Goal: Task Accomplishment & Management: Complete application form

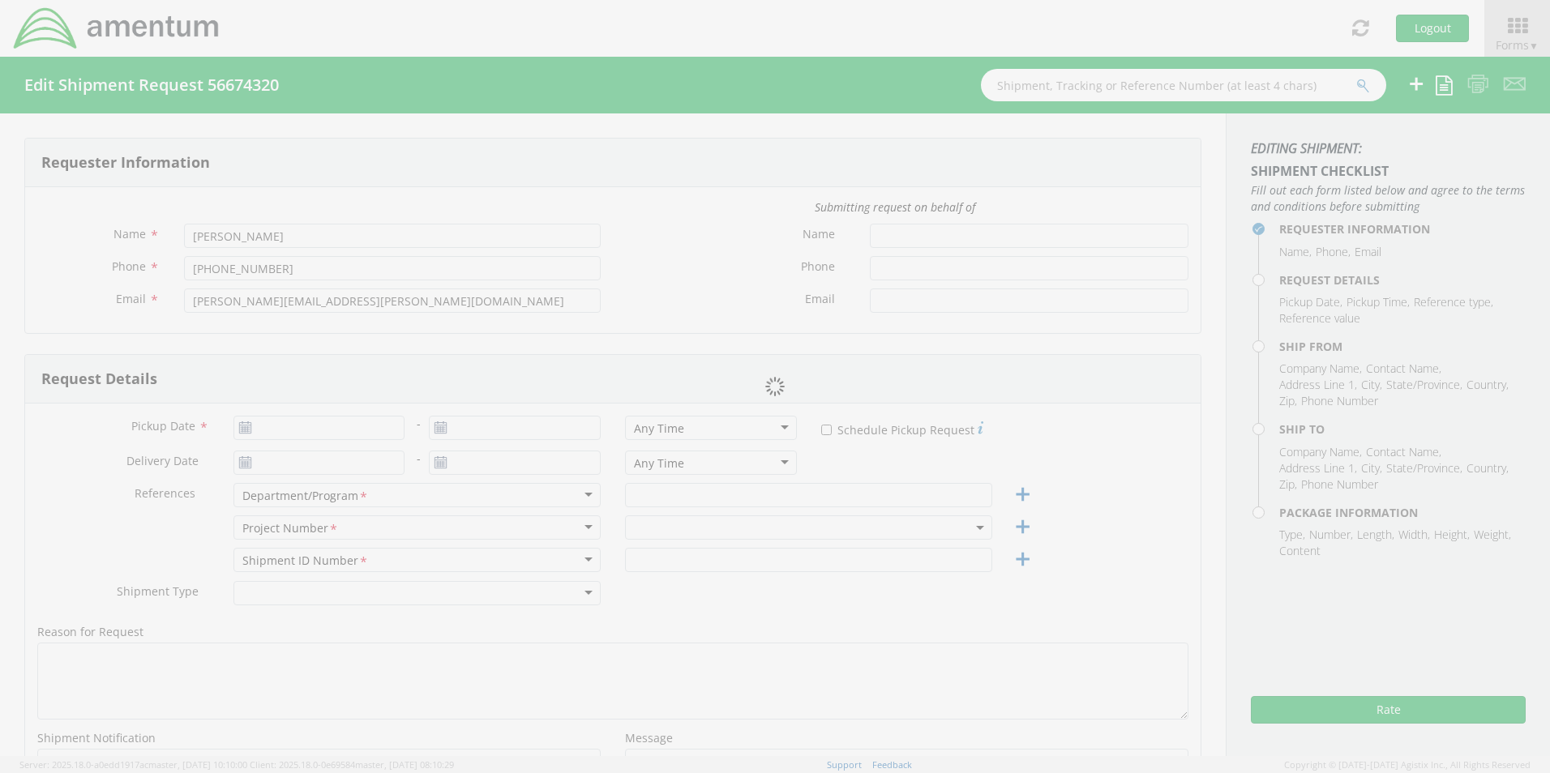
type input "[DATE]"
type input "Saudi MSS"
type input "Regular"
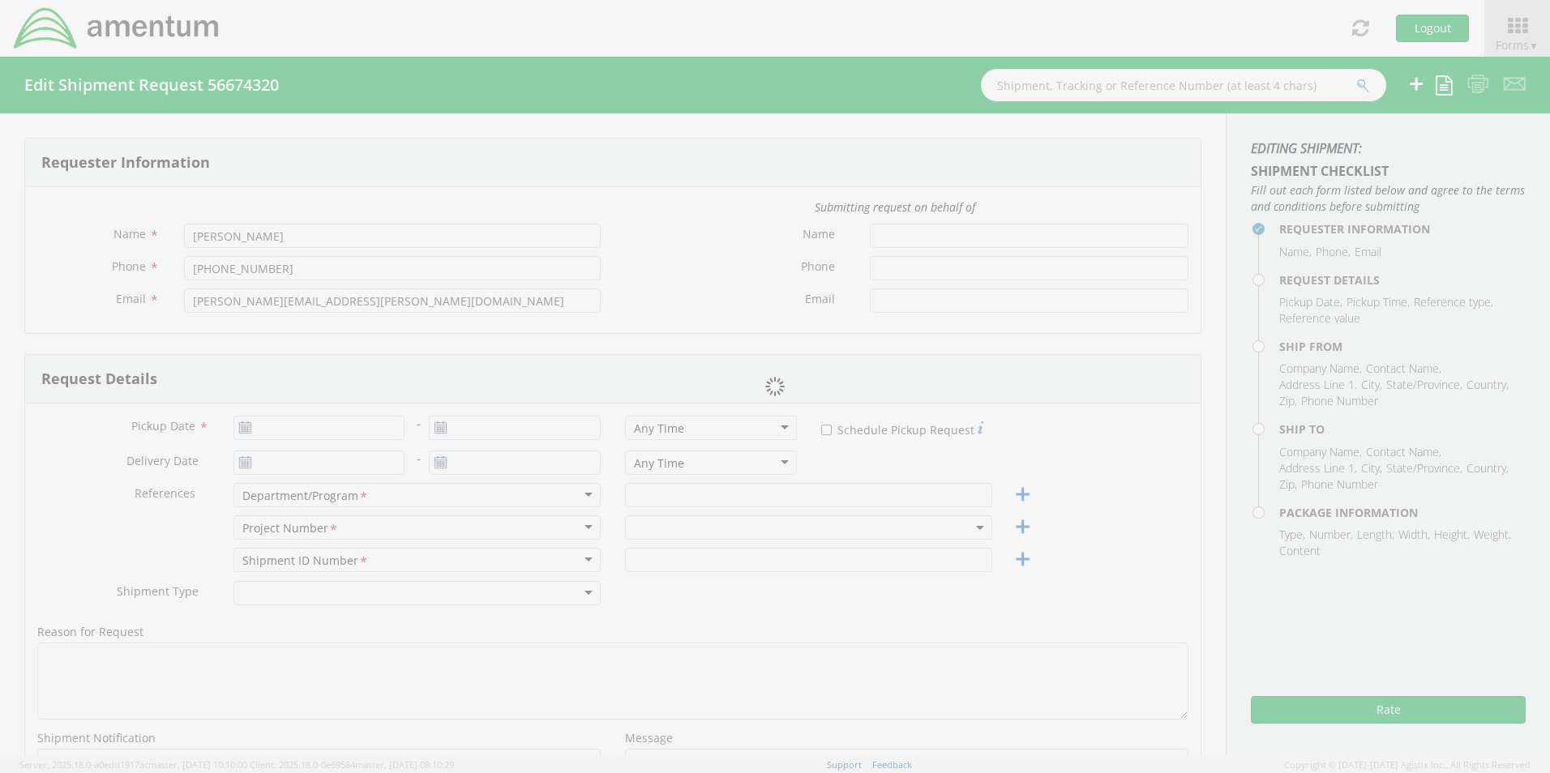
type textarea "Ship visa to candidate from processor"
select select
type input "APVI"
type input "[STREET_ADDRESS]"
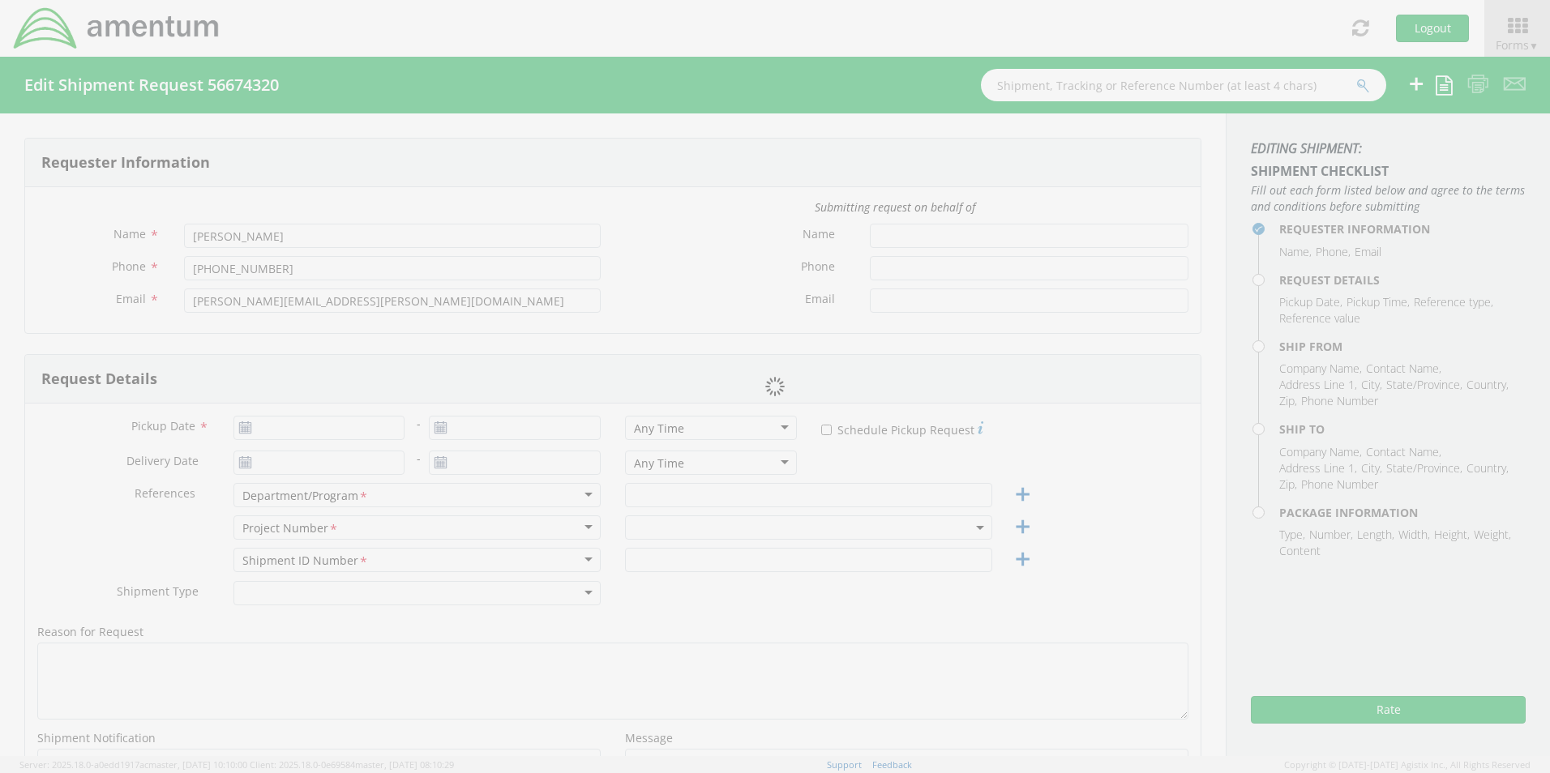
type input "[US_STATE]"
type input "20006"
type input "[PERSON_NAME]"
type input "[PHONE_NUMBER]"
type input "[PERSON_NAME][EMAIL_ADDRESS][DOMAIN_NAME]"
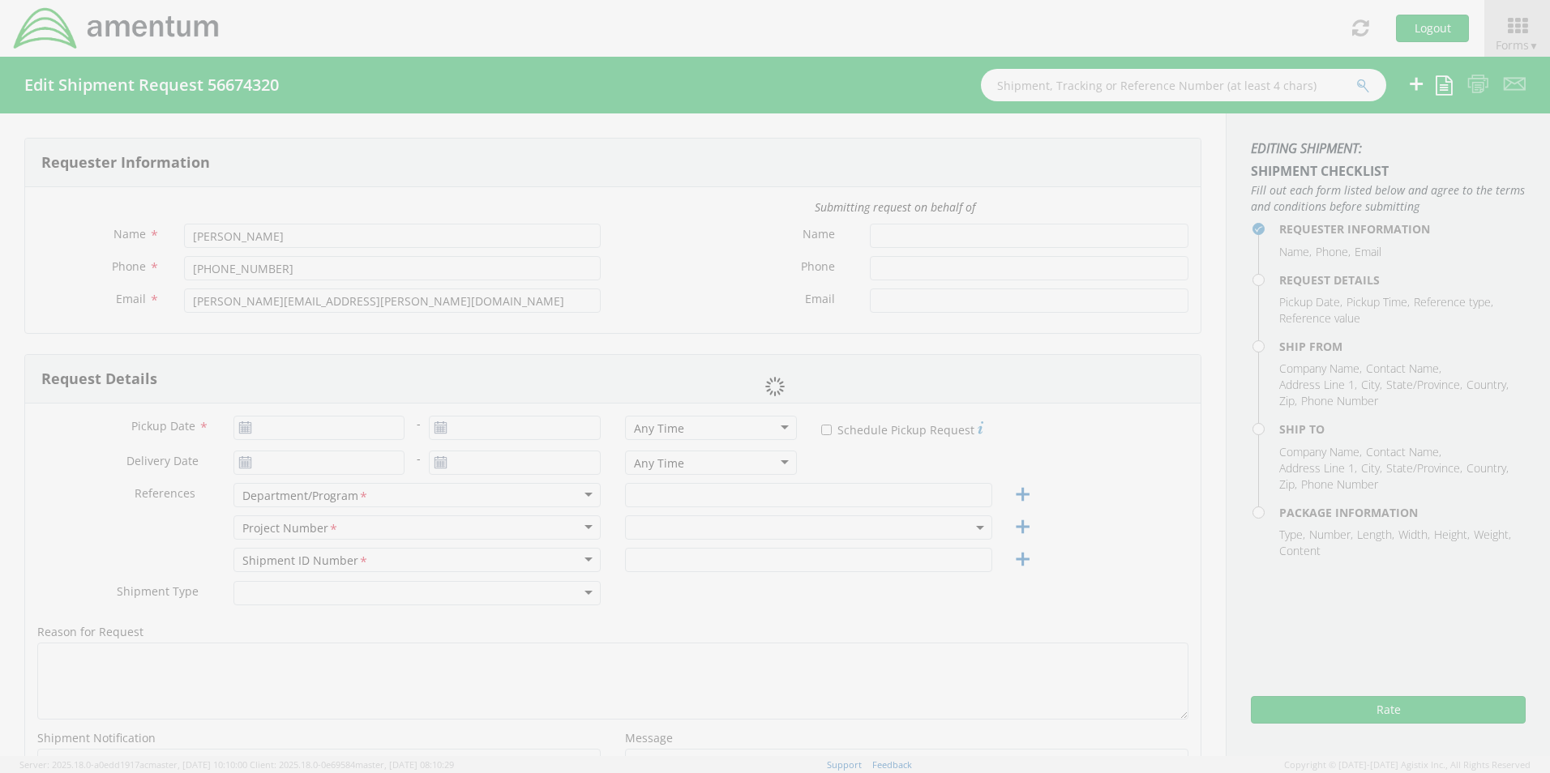
select select
type input "Amentum"
type input "[STREET_ADDRESS]"
type input "Santo"
type input "76472"
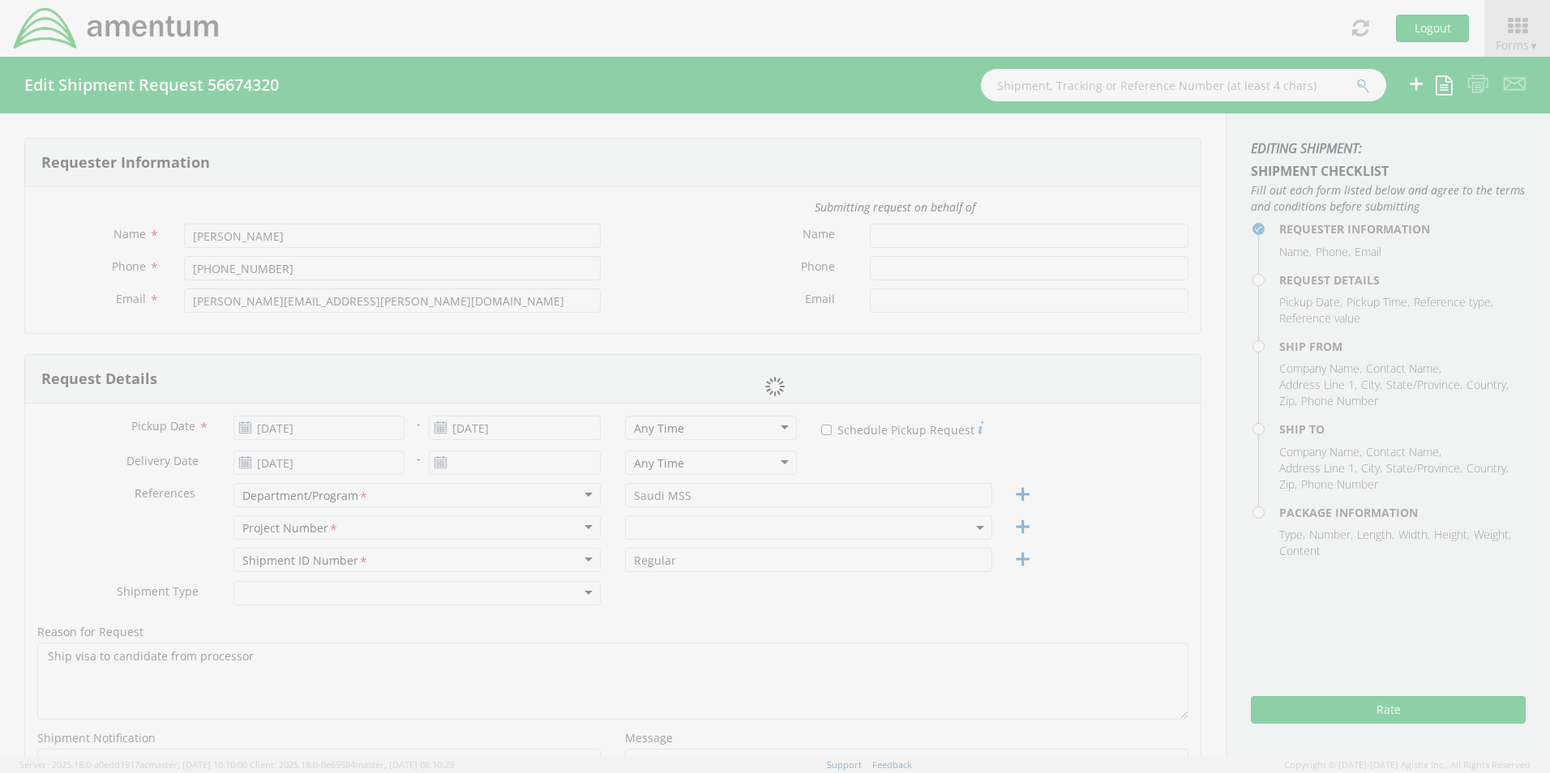
type input "[PERSON_NAME]"
type input "2544585310"
type input "mike-[EMAIL_ADDRESS][DOMAIN_NAME]"
type input "1"
type input "9.5"
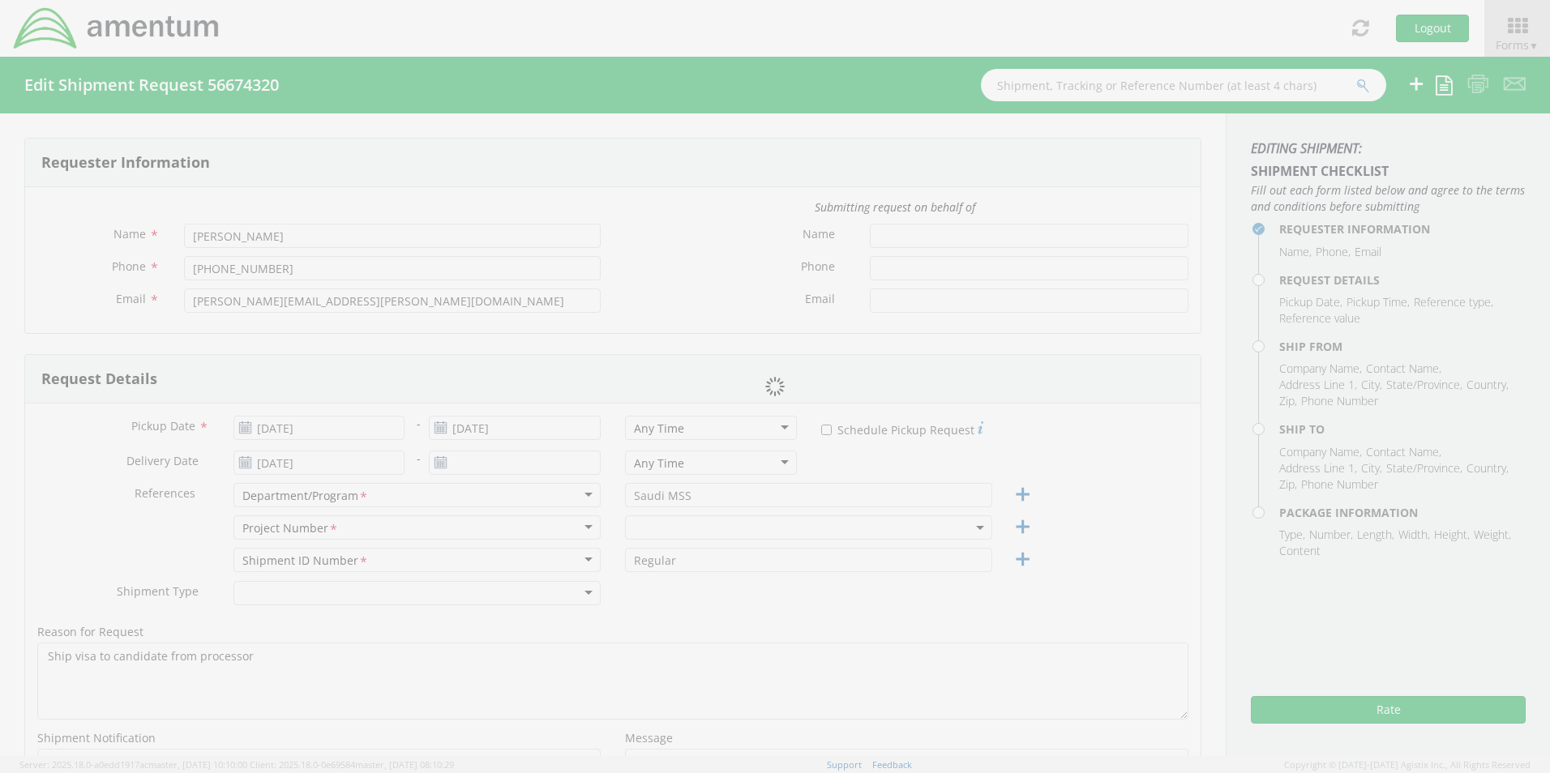
type input "12.5"
type input "0.25"
type input "1"
checkbox input "true"
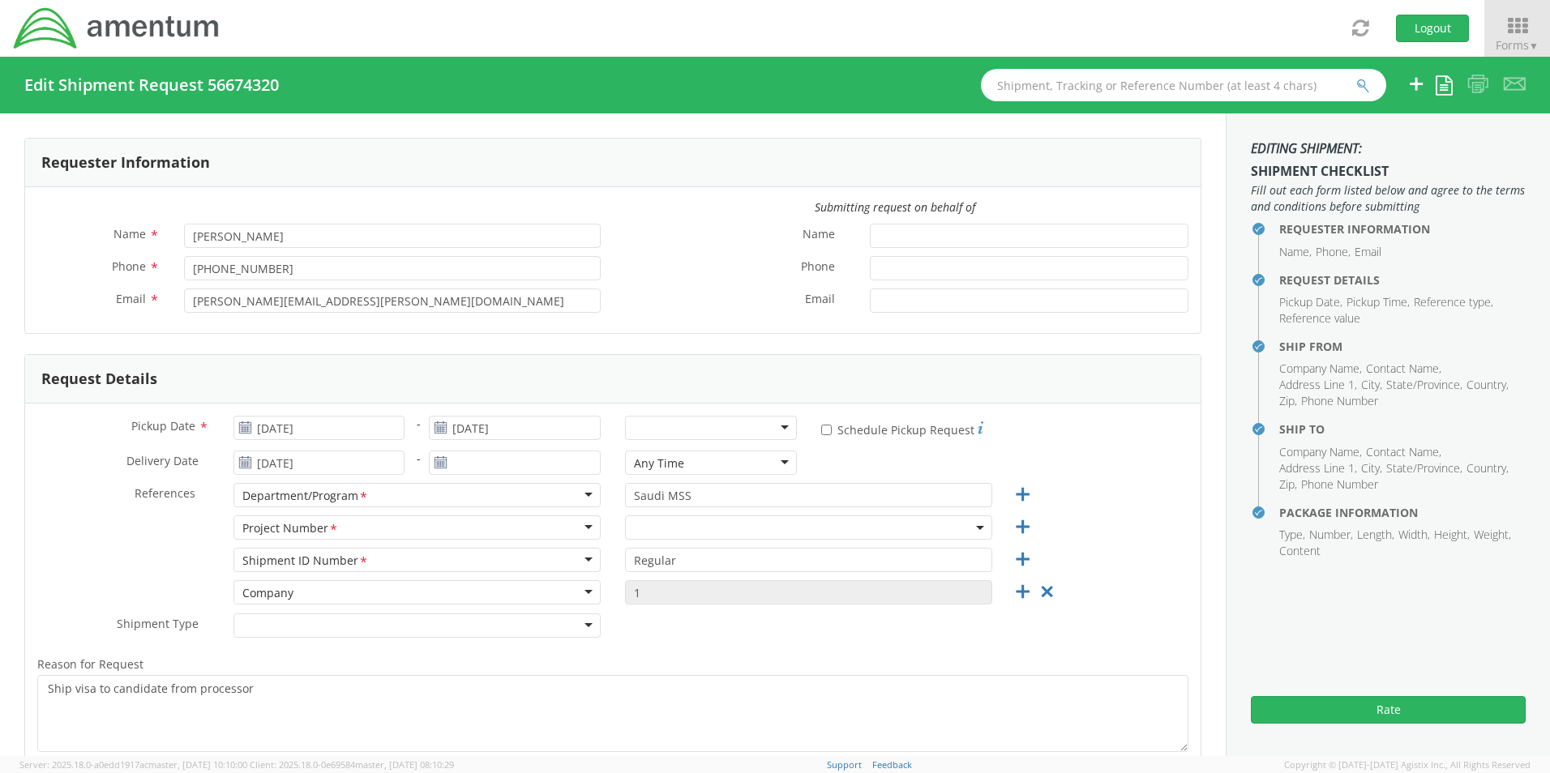
select select "6067.5.6001.00.00.00.PMO.ODC"
